Goal: Task Accomplishment & Management: Complete application form

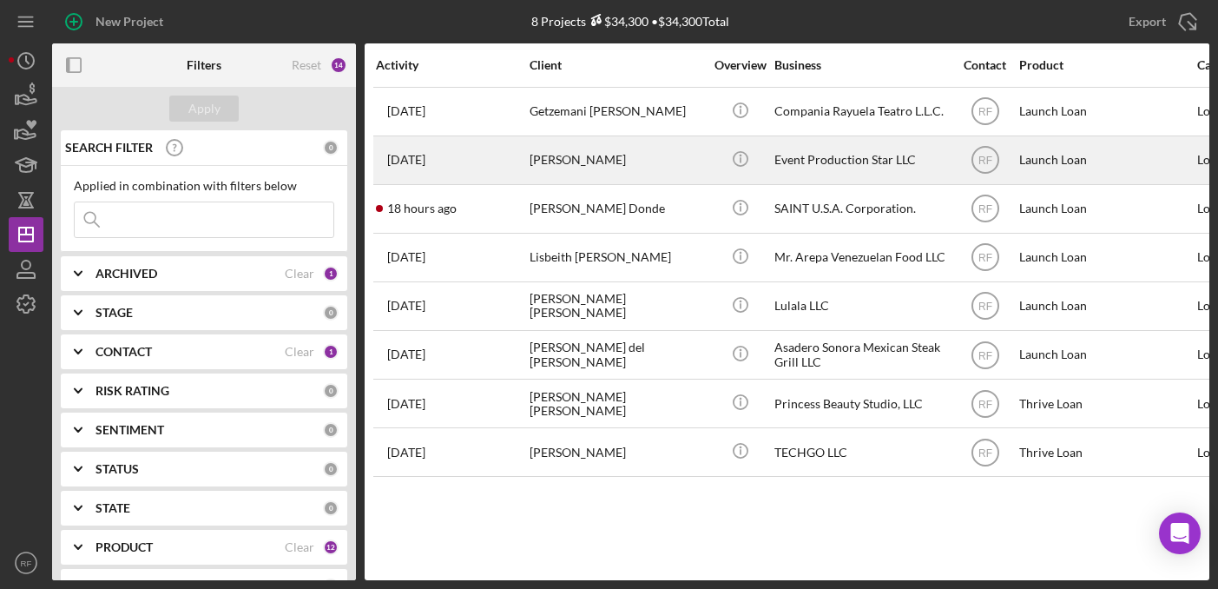
click at [624, 175] on div "[PERSON_NAME]" at bounding box center [617, 160] width 174 height 46
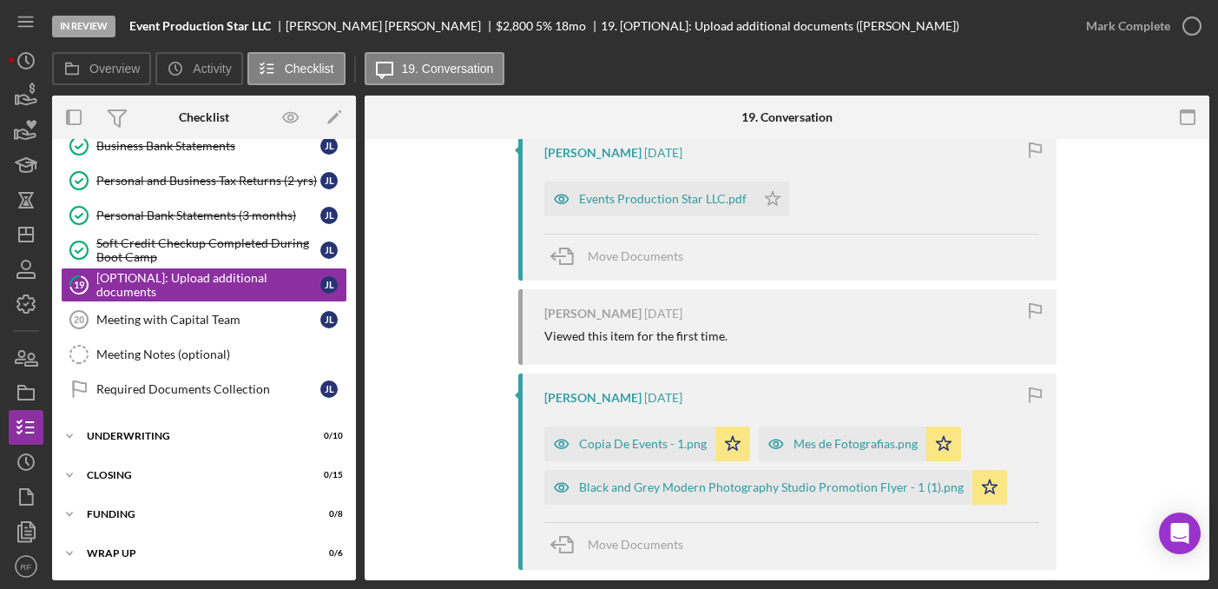
scroll to position [388, 0]
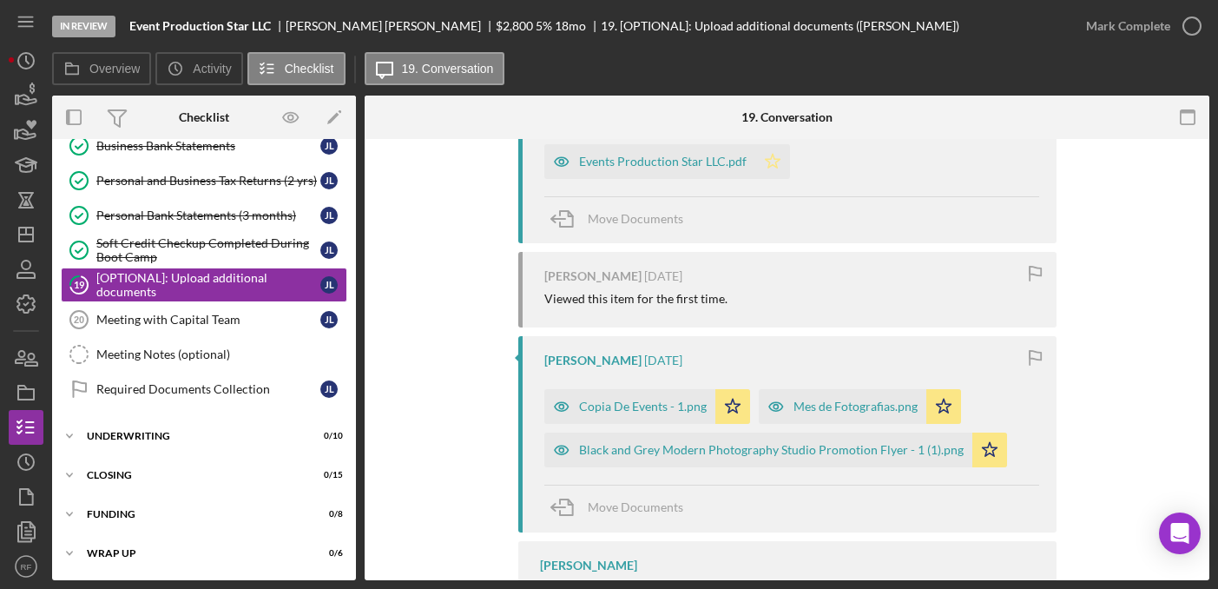
click at [772, 175] on icon "Icon/Star" at bounding box center [773, 161] width 35 height 35
click at [1195, 28] on icon "button" at bounding box center [1192, 25] width 43 height 43
click at [196, 481] on div "Icon/Expander Closing 0 / 15" at bounding box center [204, 475] width 304 height 35
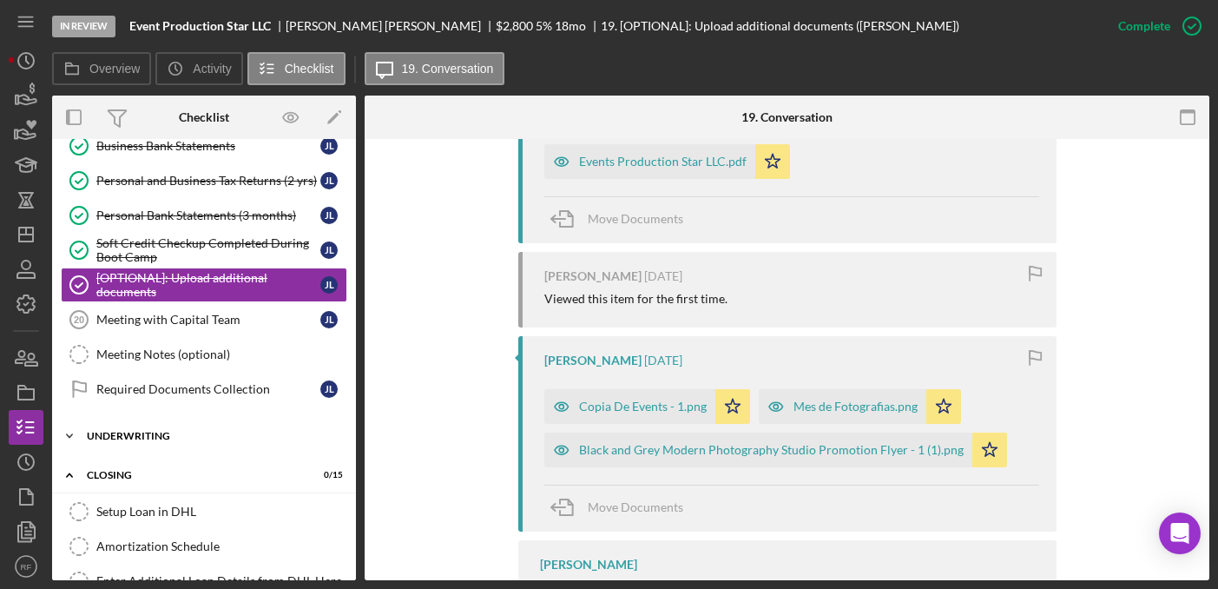
click at [195, 444] on div "Icon/Expander Underwriting 0 / 10" at bounding box center [204, 436] width 304 height 35
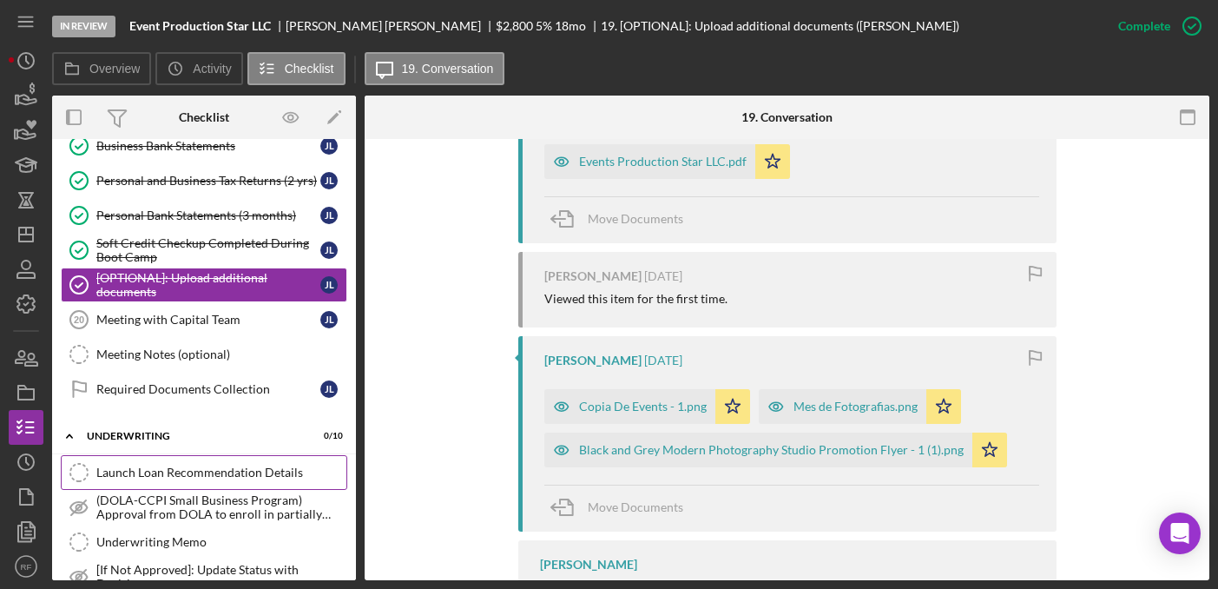
click at [199, 471] on div "Launch Loan Recommendation Details" at bounding box center [221, 472] width 250 height 14
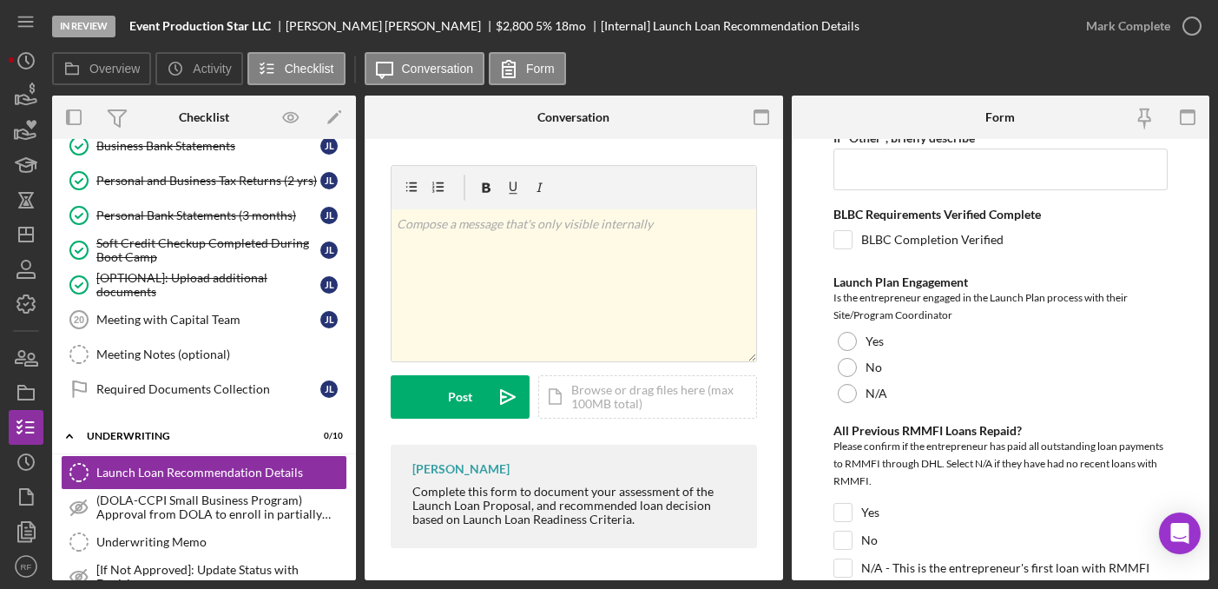
scroll to position [831, 0]
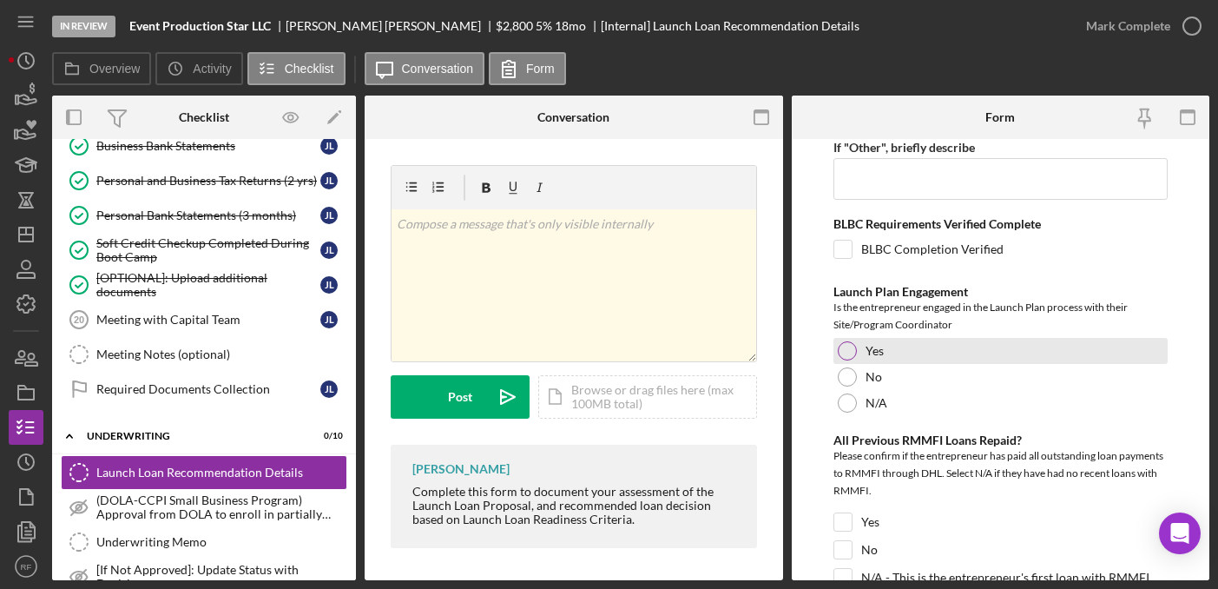
click at [847, 347] on div at bounding box center [847, 350] width 19 height 19
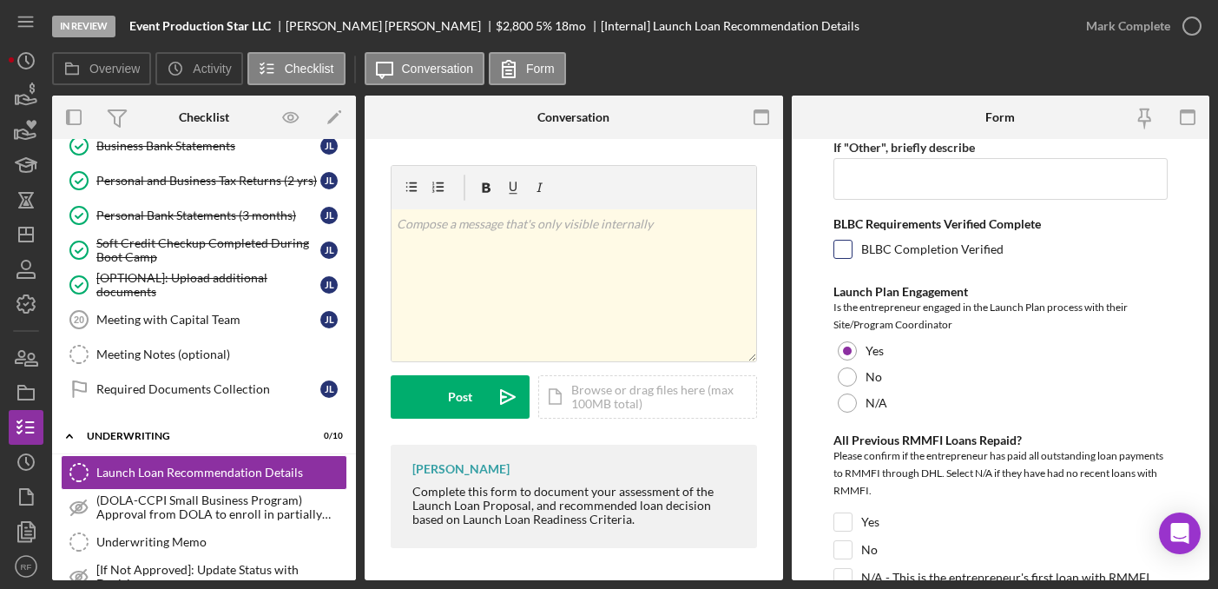
click at [844, 247] on input "BLBC Completion Verified" at bounding box center [843, 249] width 17 height 17
checkbox input "true"
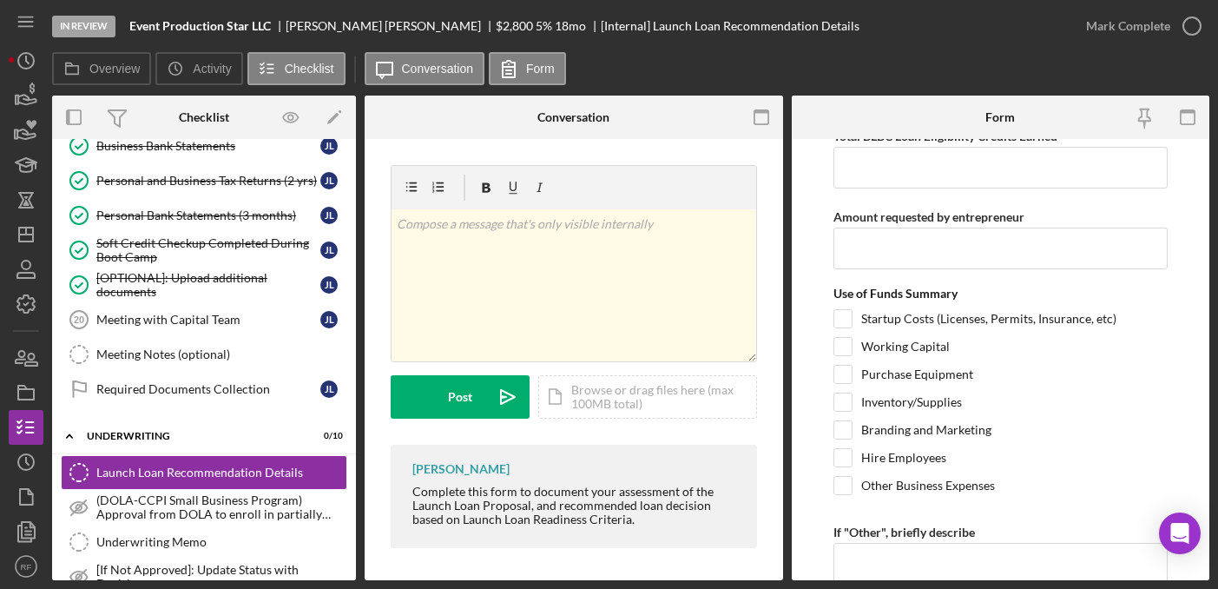
scroll to position [442, 0]
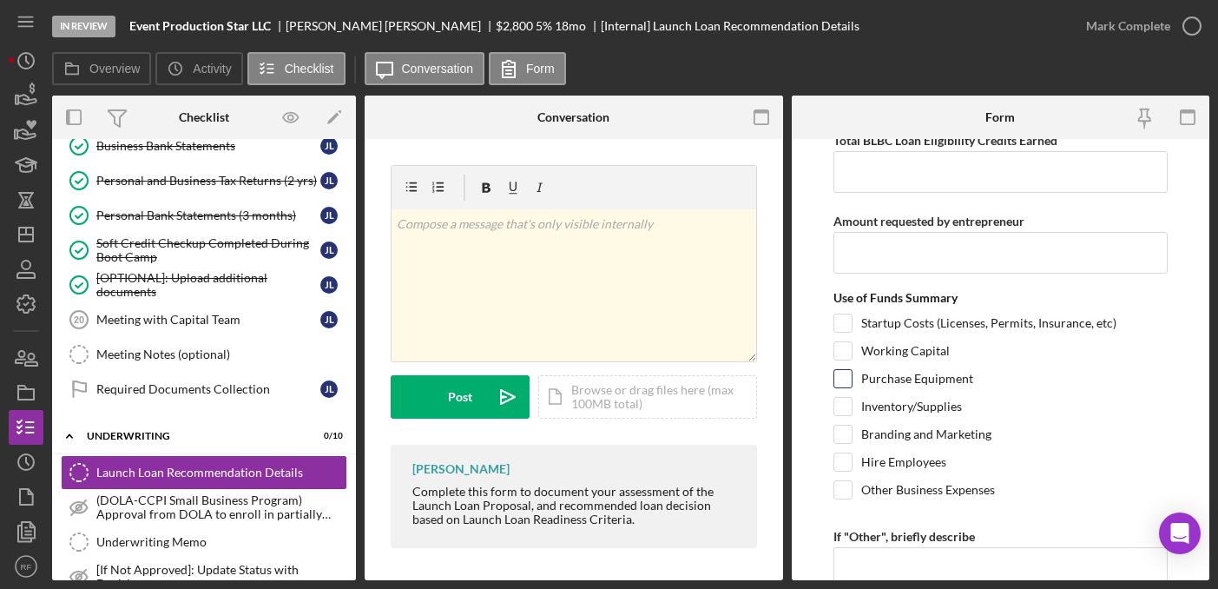
click at [843, 374] on input "Purchase Equipment" at bounding box center [843, 378] width 17 height 17
checkbox input "true"
click at [842, 433] on input "Branding and Marketing" at bounding box center [843, 434] width 17 height 17
checkbox input "true"
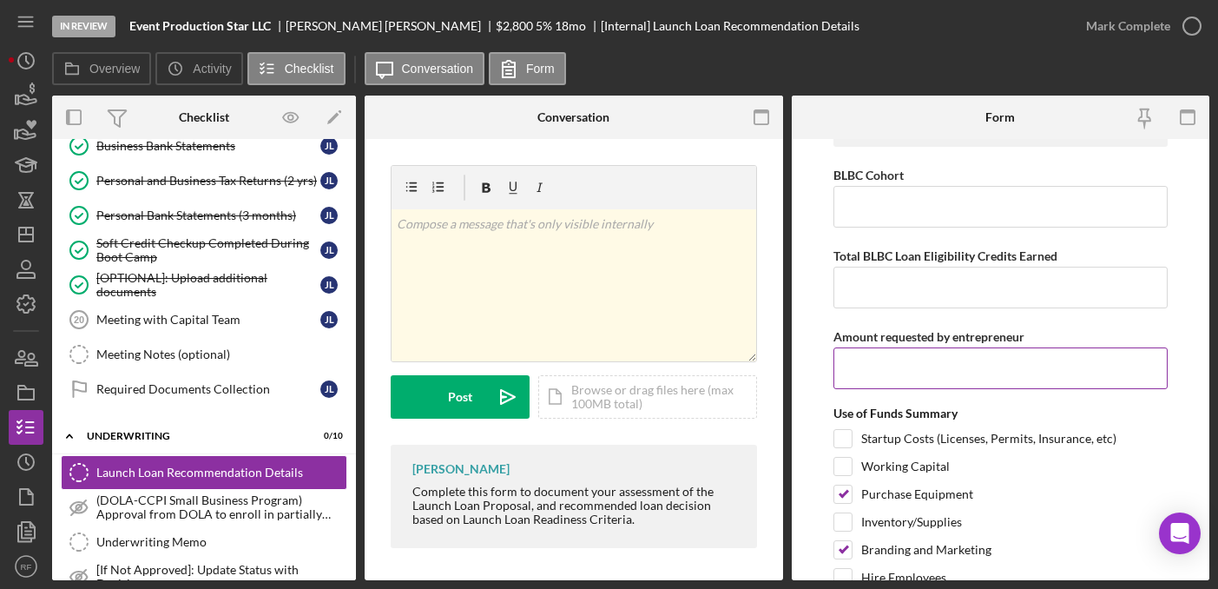
click at [906, 358] on input "Amount requested by entrepreneur" at bounding box center [1001, 368] width 334 height 42
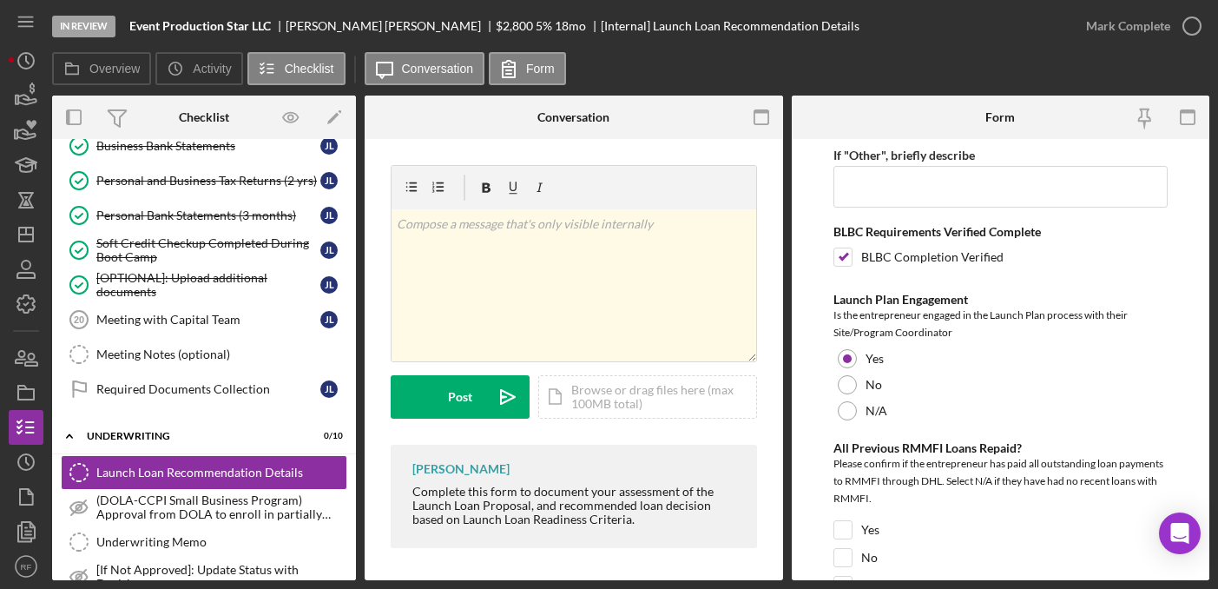
scroll to position [993, 0]
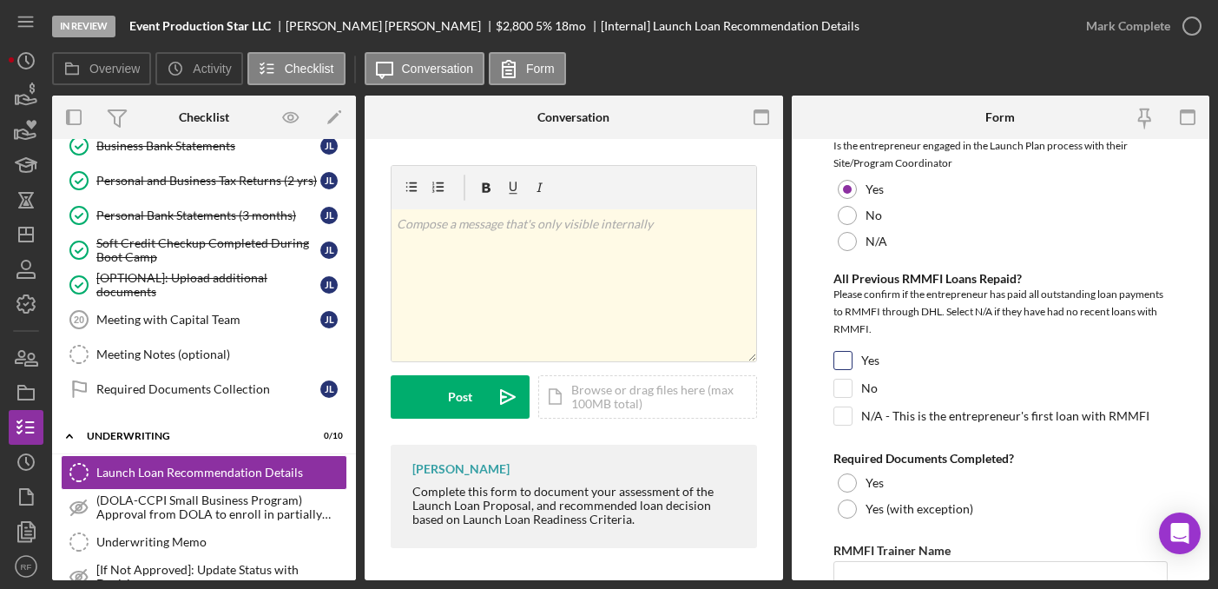
type input "$2,800"
click at [850, 364] on input "Yes" at bounding box center [843, 360] width 17 height 17
checkbox input "true"
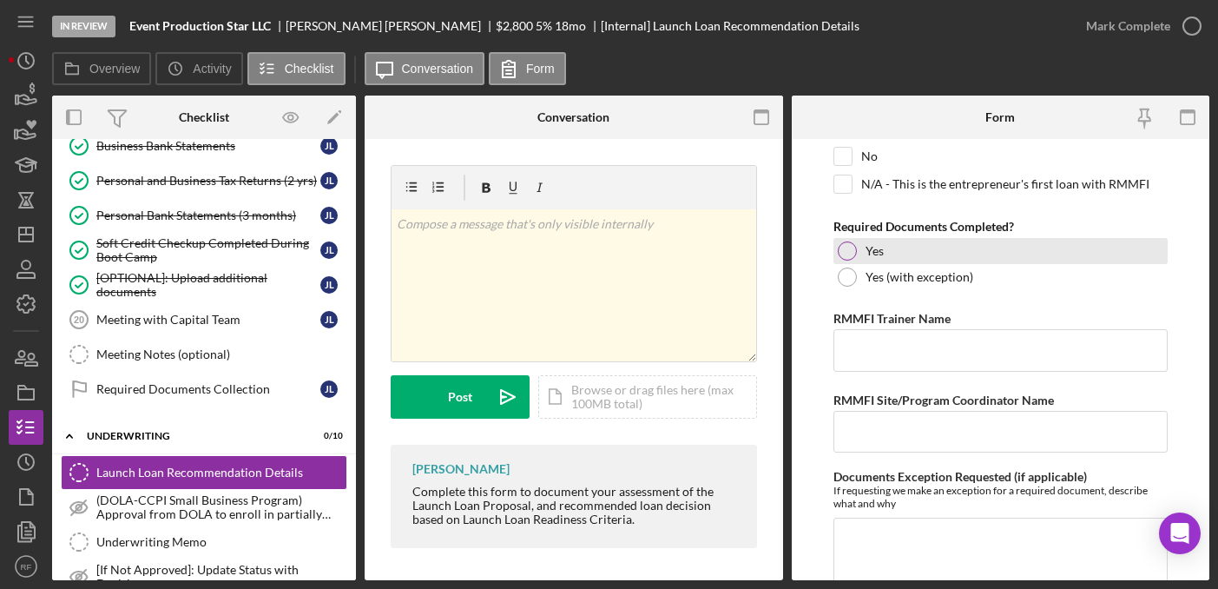
click at [850, 250] on div at bounding box center [847, 250] width 19 height 19
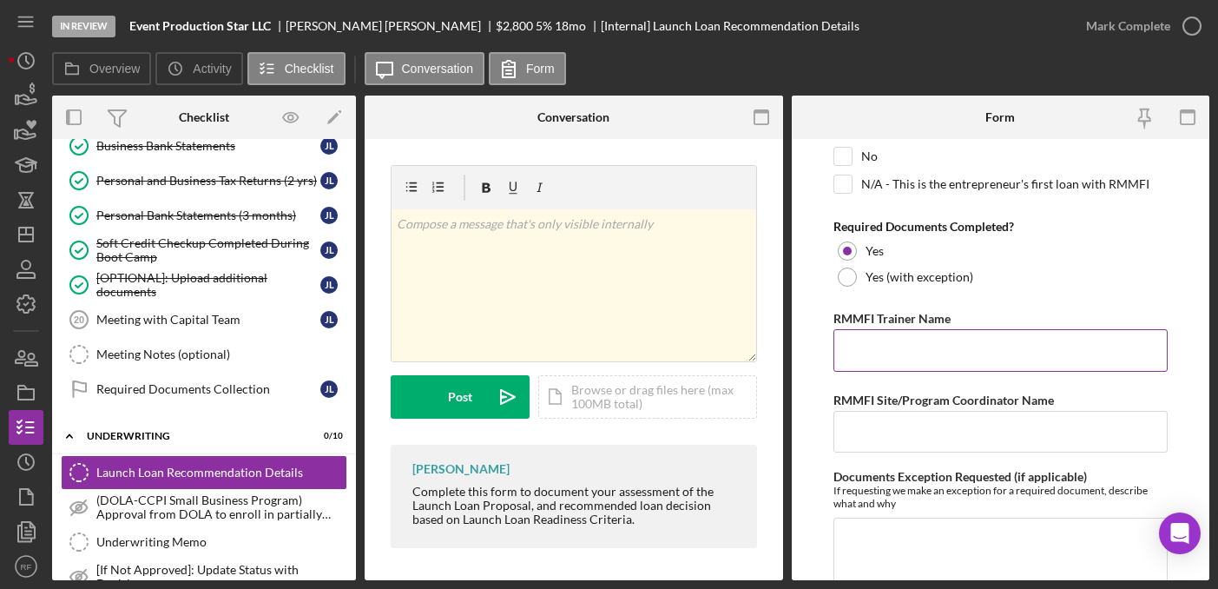
click at [885, 349] on input "RMMFI Trainer Name" at bounding box center [1001, 350] width 334 height 42
type input "[PERSON_NAME]"
click at [927, 436] on input "RMMFI Site/Program Coordinator Name" at bounding box center [1001, 432] width 334 height 42
type input "y"
type input "U"
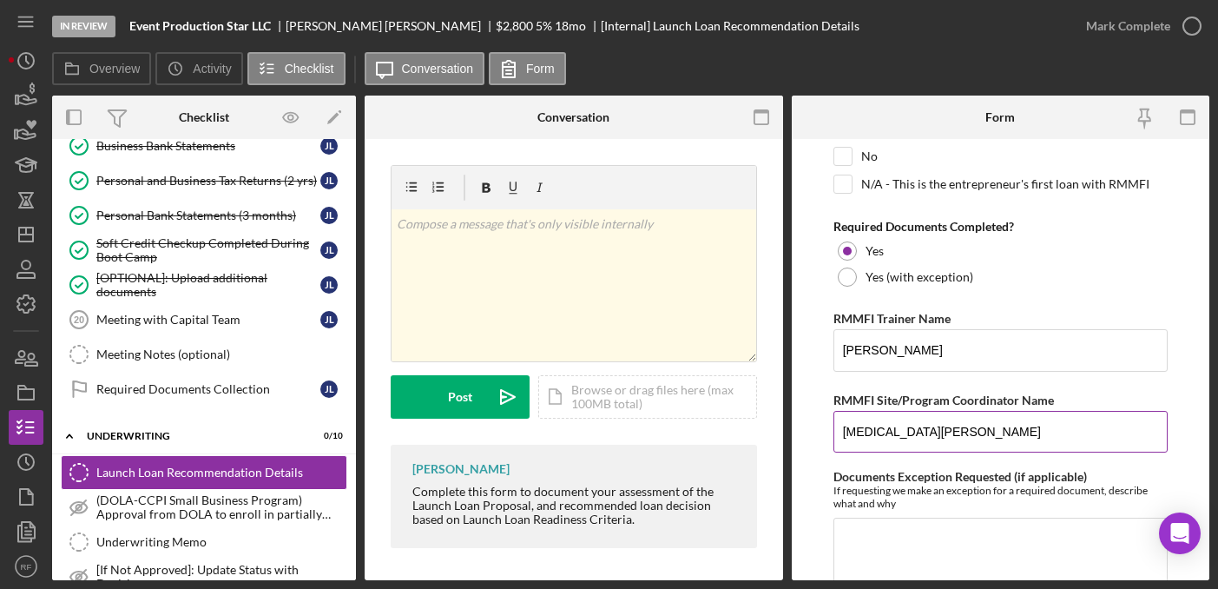
type input "[MEDICAL_DATA][PERSON_NAME]"
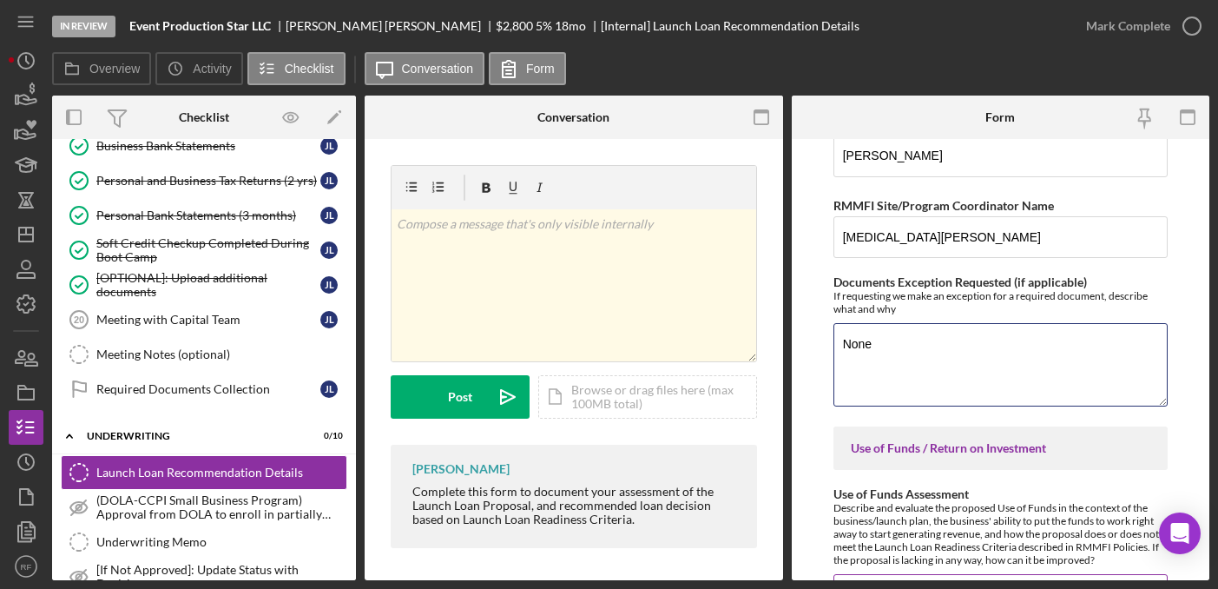
scroll to position [1828, 0]
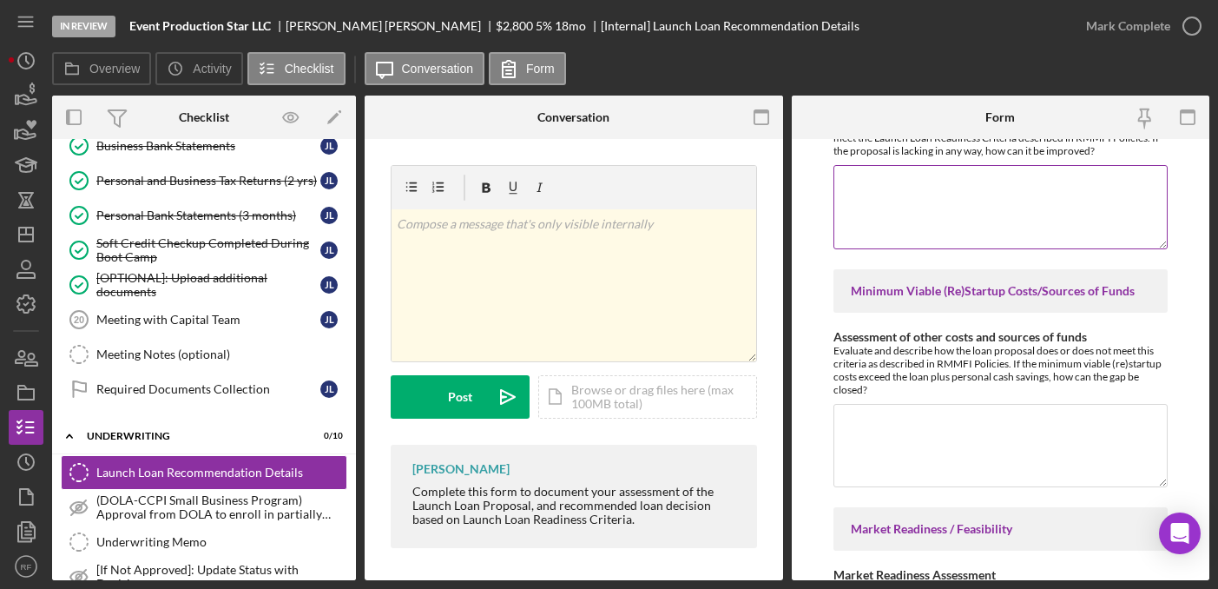
type textarea "None"
click at [918, 205] on textarea "Use of Funds Assessment" at bounding box center [1001, 206] width 334 height 83
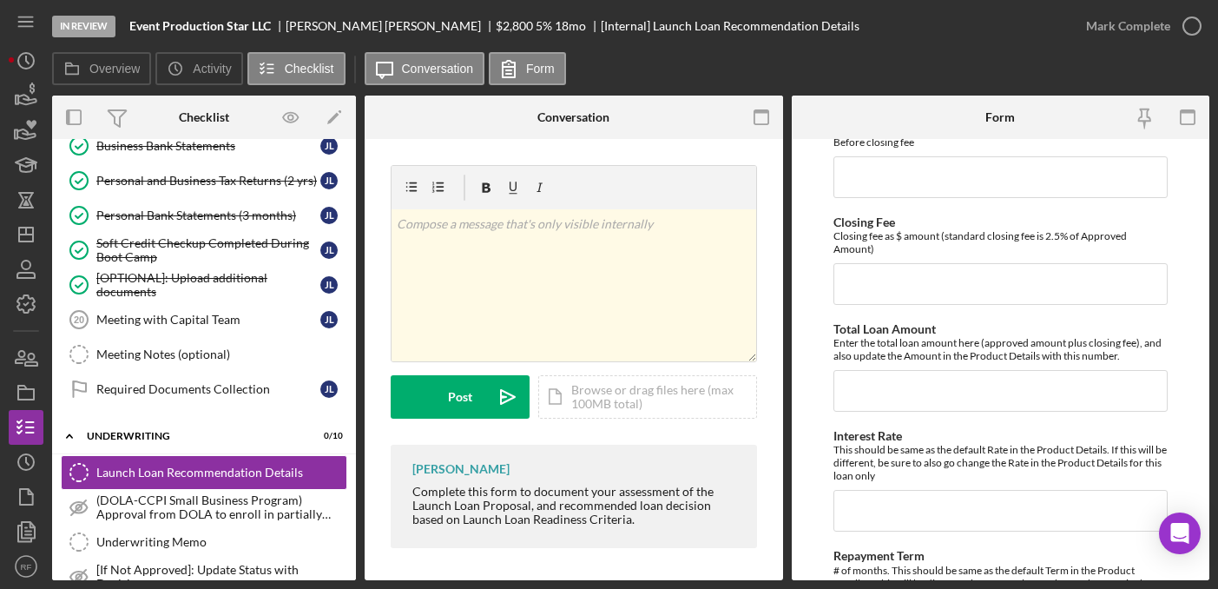
scroll to position [4623, 0]
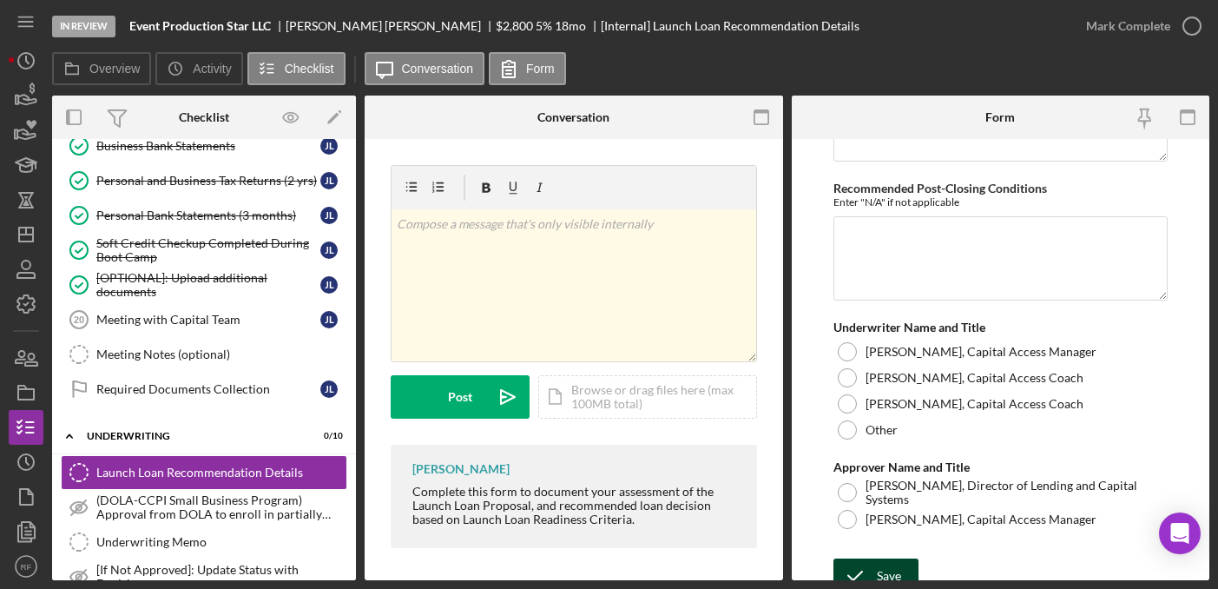
click at [874, 554] on icon "submit" at bounding box center [855, 575] width 43 height 43
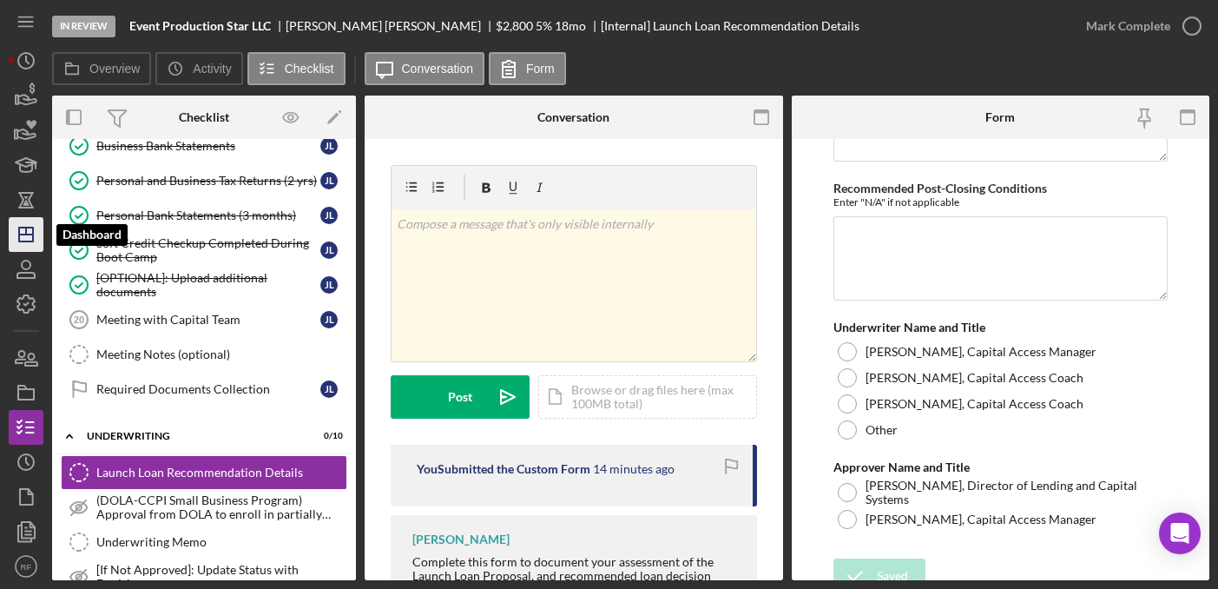
click at [17, 244] on icon "Icon/Dashboard" at bounding box center [25, 234] width 43 height 43
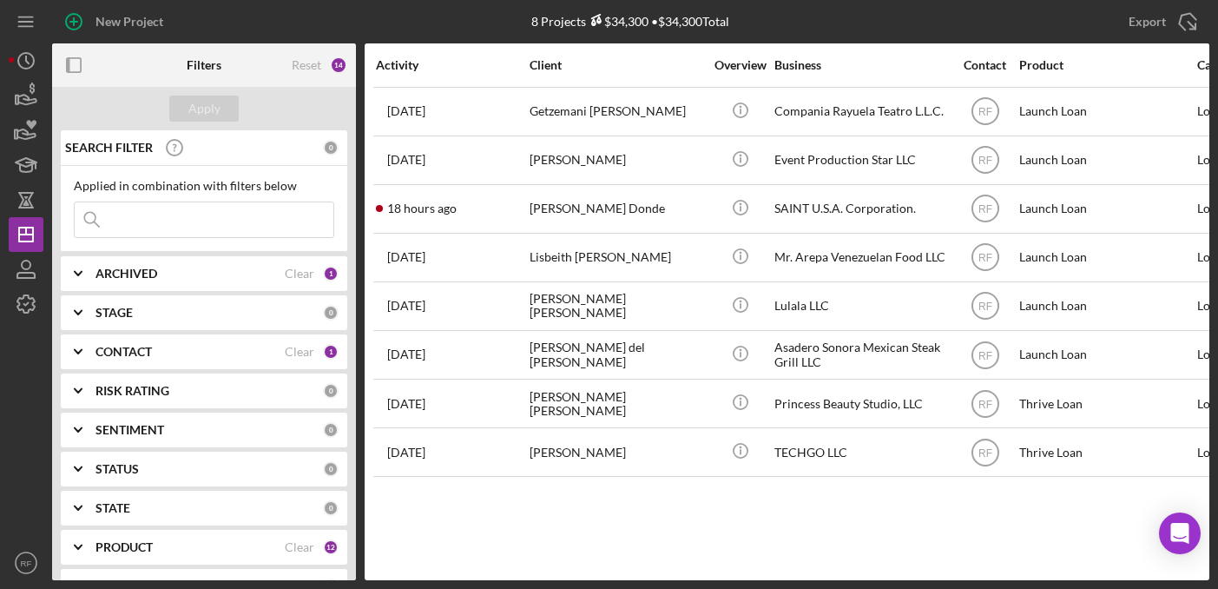
click at [173, 350] on div "CONTACT" at bounding box center [190, 352] width 189 height 14
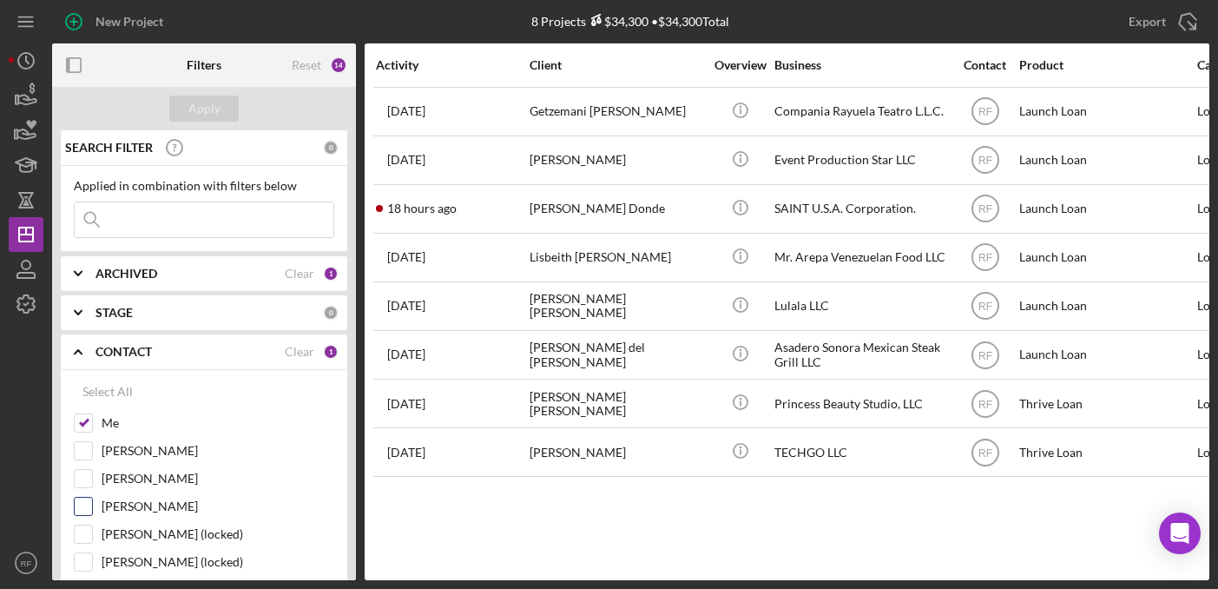
click at [85, 503] on input "[PERSON_NAME]" at bounding box center [83, 506] width 17 height 17
checkbox input "true"
click at [191, 109] on div "Apply" at bounding box center [204, 109] width 32 height 26
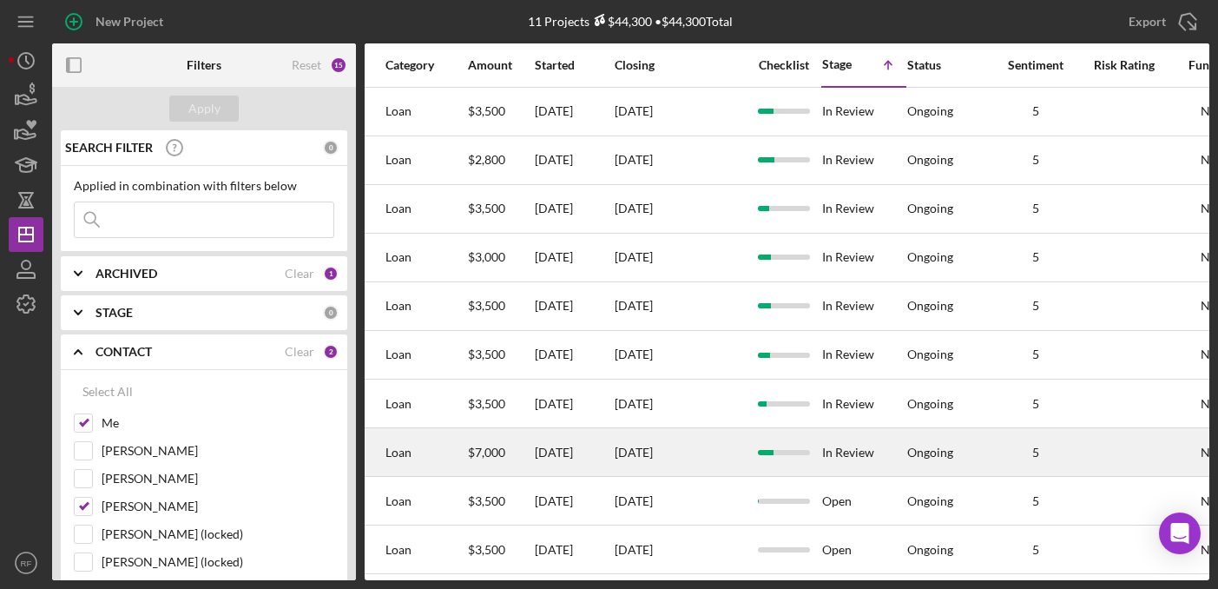
scroll to position [0, 816]
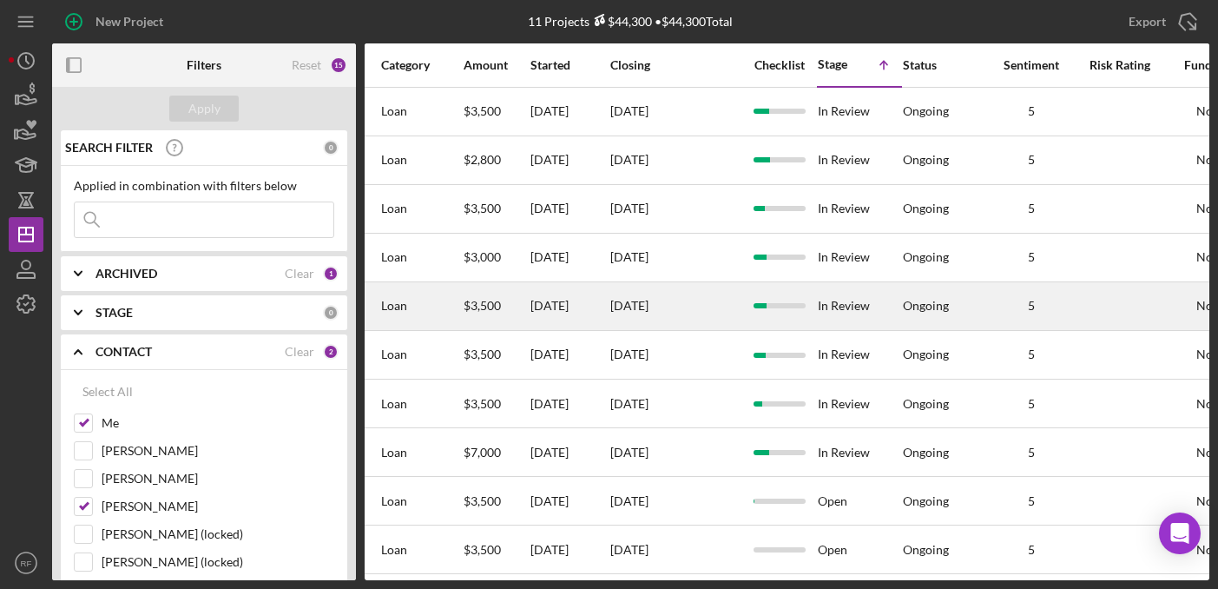
click at [688, 301] on div "[DATE]" at bounding box center [676, 306] width 130 height 46
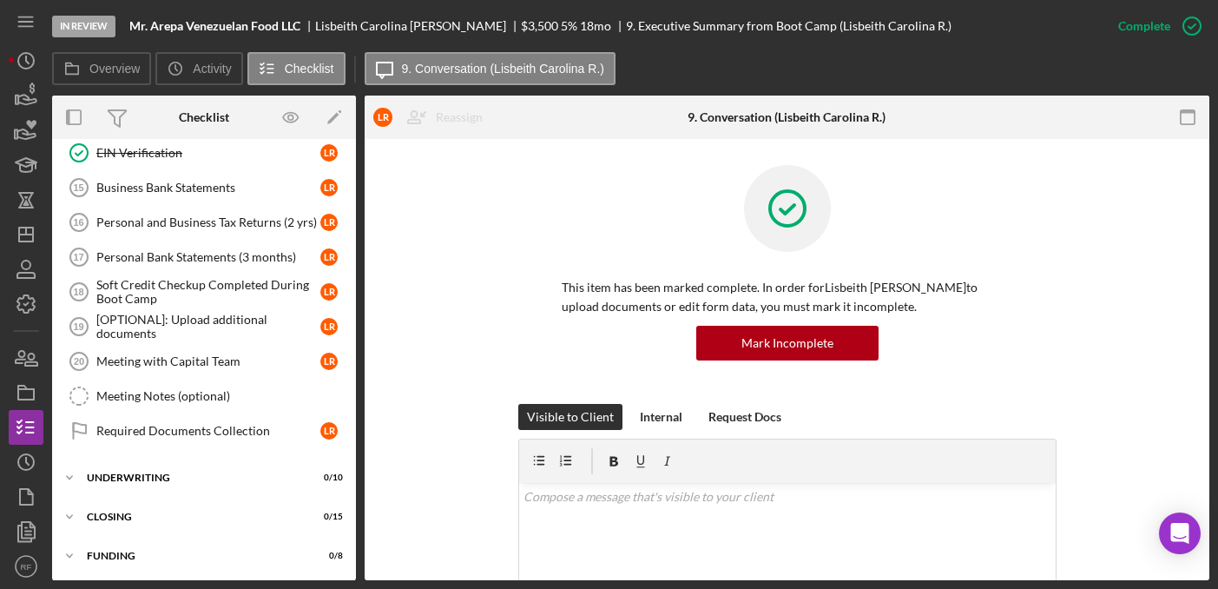
scroll to position [445, 0]
